Goal: Transaction & Acquisition: Purchase product/service

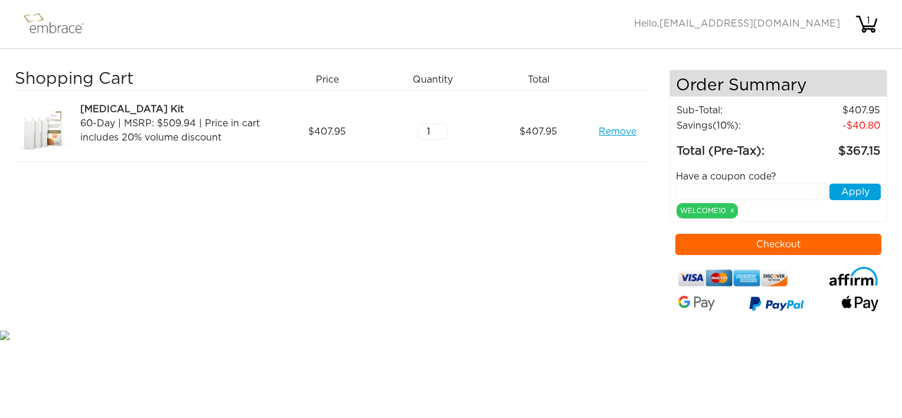
click at [809, 239] on button "Checkout" at bounding box center [778, 244] width 207 height 21
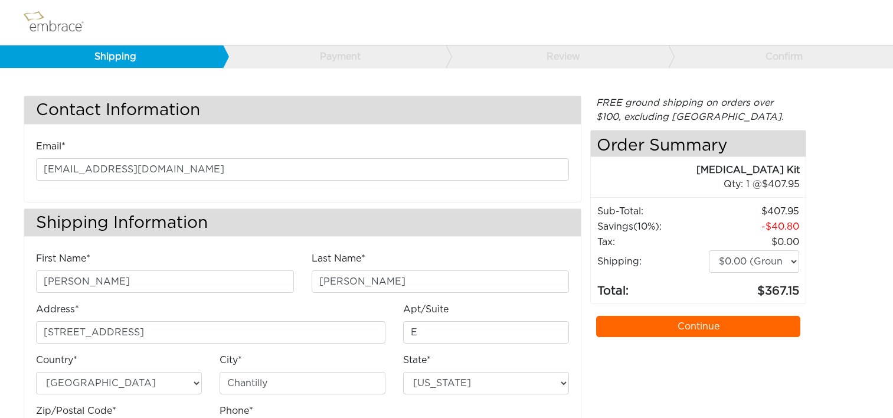
select select "VA"
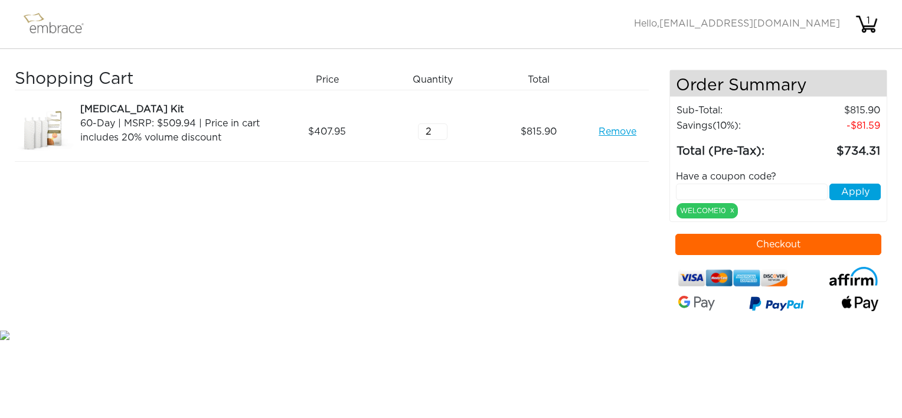
click at [719, 188] on input "text" at bounding box center [752, 192] width 152 height 17
click at [765, 188] on input "SEPTEMBERSTESAL" at bounding box center [752, 192] width 152 height 17
click at [777, 191] on input "SEPTEMBERSTEAL" at bounding box center [752, 192] width 152 height 17
type input "SEPTEMBERSTEAL"
click at [861, 194] on button "Apply" at bounding box center [855, 192] width 51 height 17
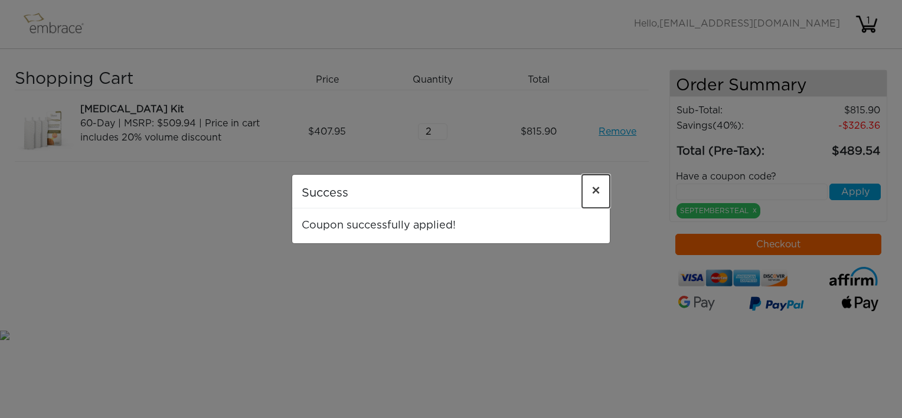
click at [597, 188] on span "×" at bounding box center [596, 191] width 9 height 14
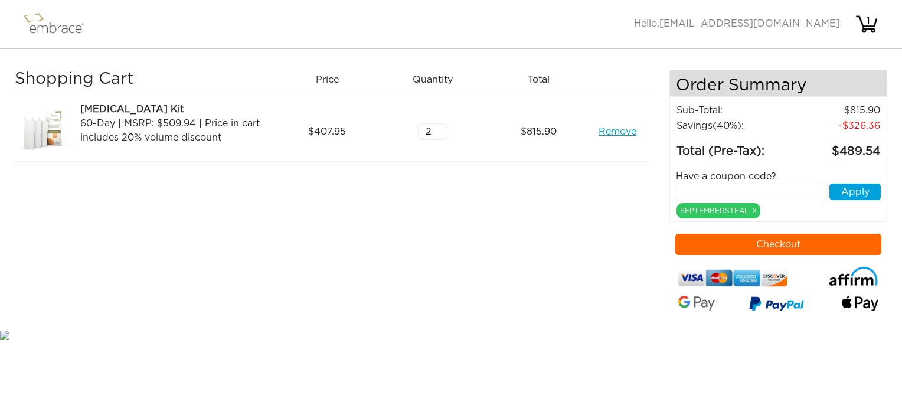
click at [691, 241] on button "Checkout" at bounding box center [778, 244] width 207 height 21
click at [615, 134] on link "Remove" at bounding box center [618, 132] width 38 height 14
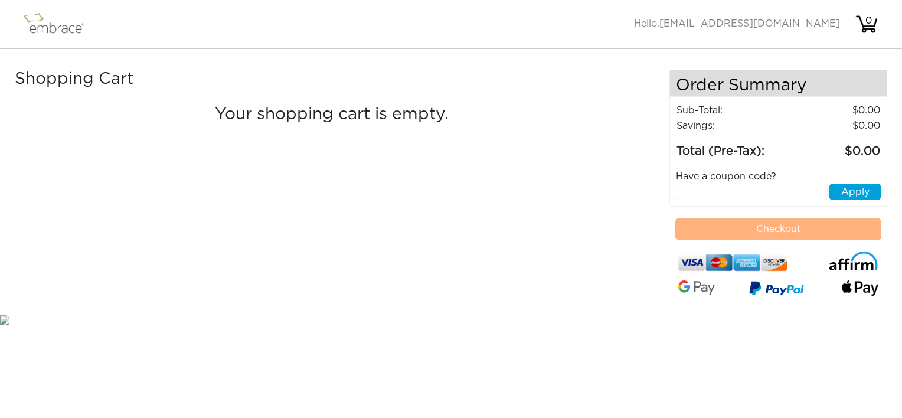
click at [48, 25] on img at bounding box center [59, 24] width 77 height 30
click at [53, 27] on img at bounding box center [59, 24] width 77 height 30
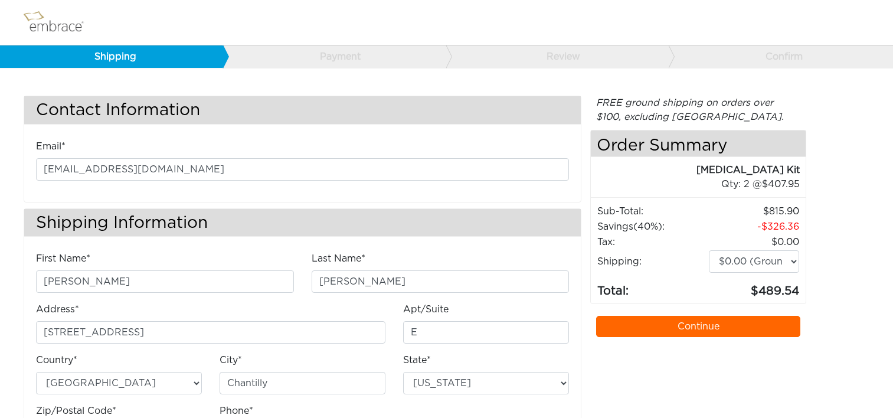
select select "VA"
